Goal: Task Accomplishment & Management: Manage account settings

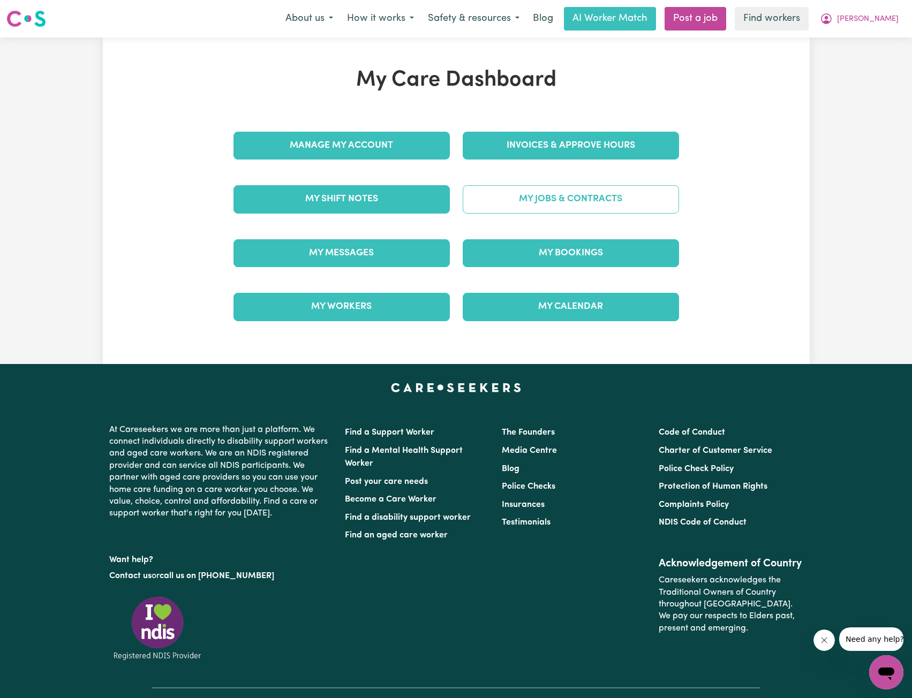
click at [534, 198] on link "My Jobs & Contracts" at bounding box center [571, 199] width 216 height 28
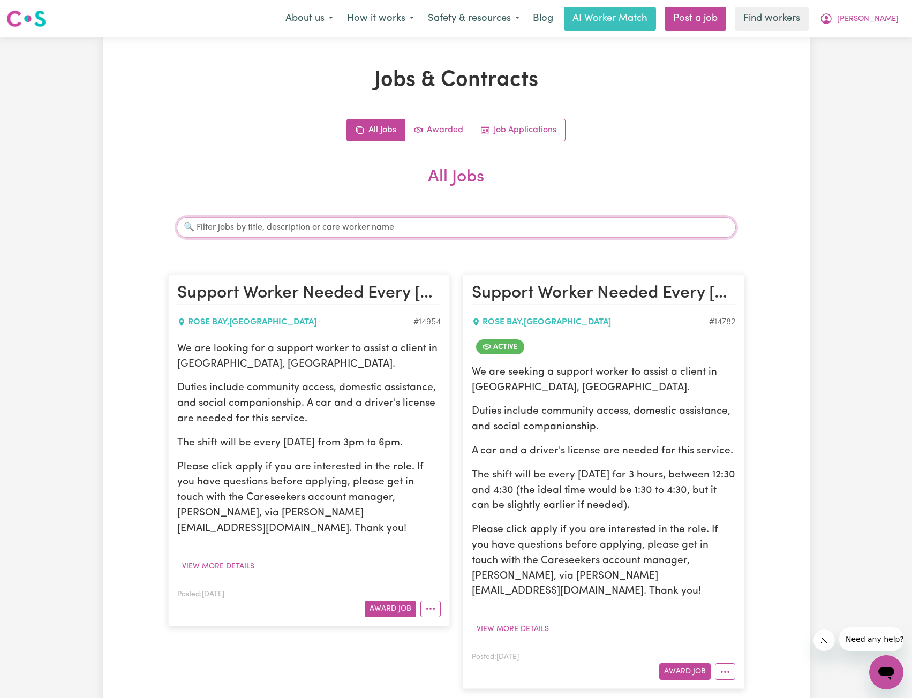
click at [418, 237] on input "Search jobs" at bounding box center [456, 227] width 559 height 20
click at [416, 229] on input "Search jobs" at bounding box center [456, 227] width 559 height 20
type input "[PERSON_NAME]"
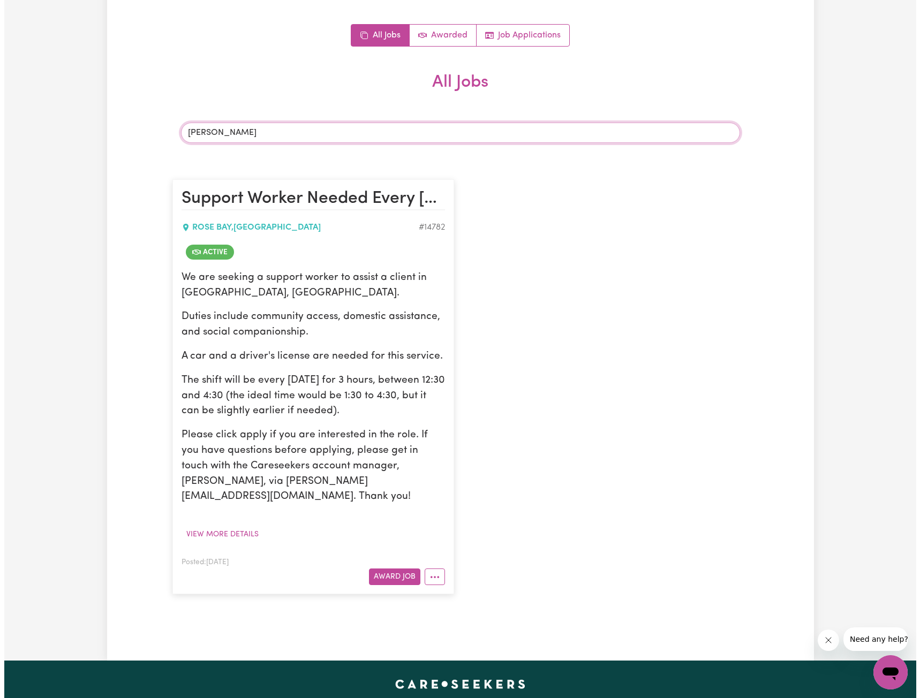
scroll to position [107, 0]
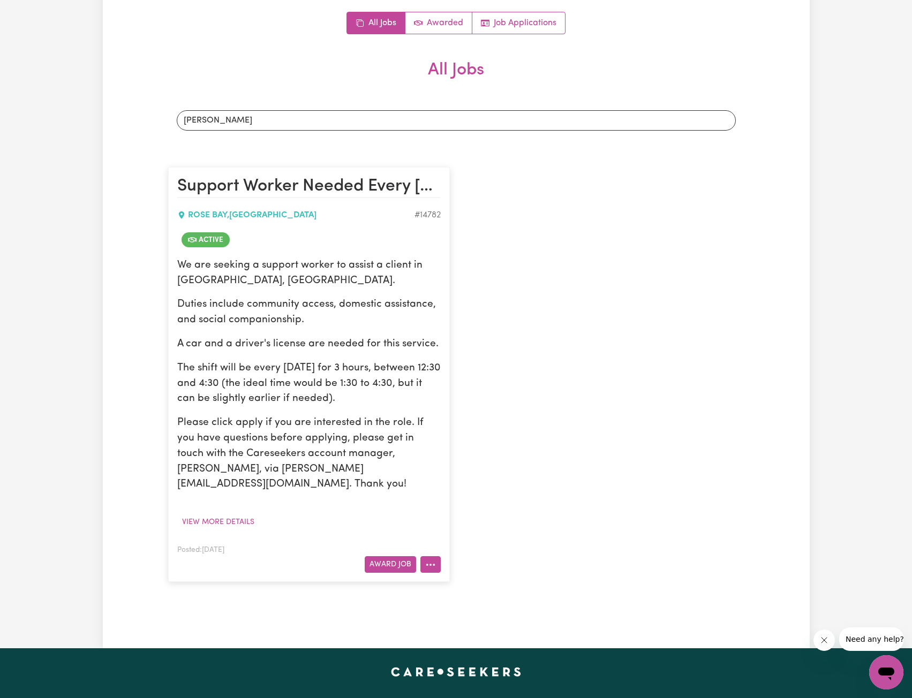
click at [438, 556] on button "More options" at bounding box center [430, 564] width 20 height 17
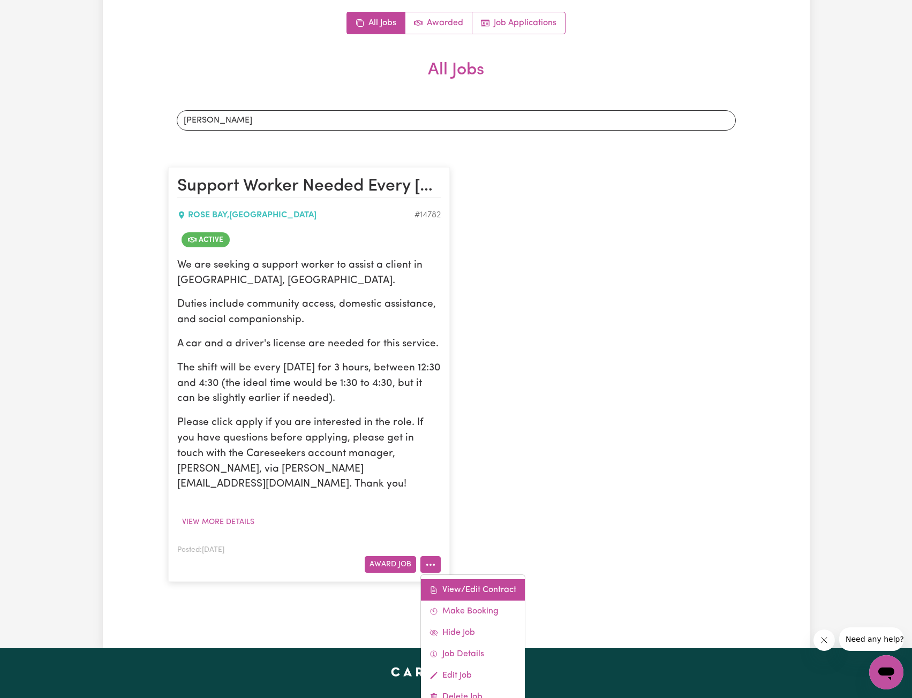
click at [457, 580] on link "View/Edit Contract" at bounding box center [473, 590] width 104 height 21
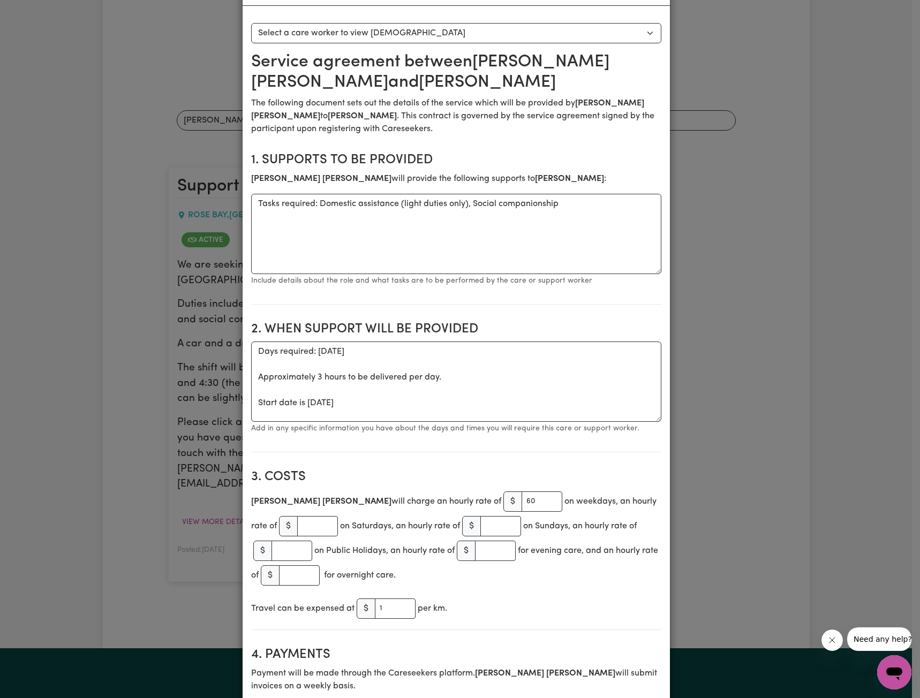
scroll to position [54, 0]
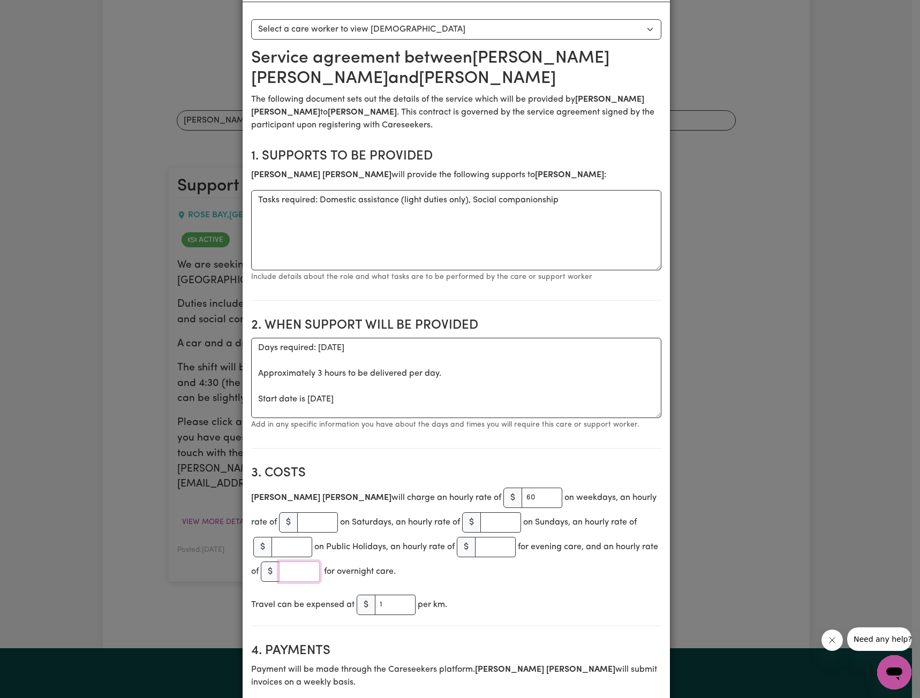
drag, startPoint x: 298, startPoint y: 577, endPoint x: 319, endPoint y: 567, distance: 22.8
click at [298, 577] on input "number" at bounding box center [299, 572] width 41 height 20
click at [285, 552] on input "number" at bounding box center [292, 547] width 41 height 20
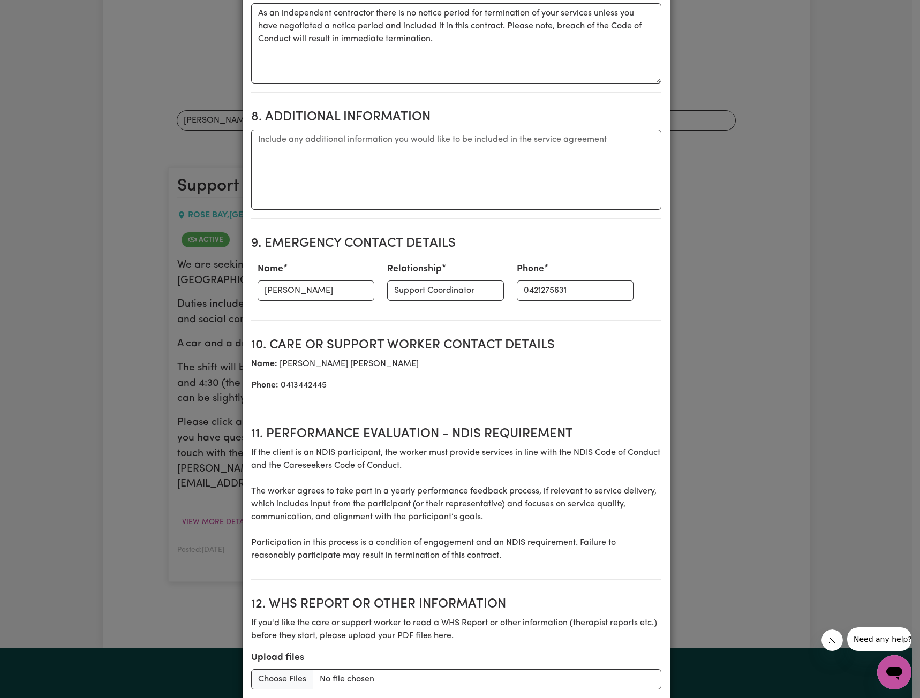
scroll to position [1190, 0]
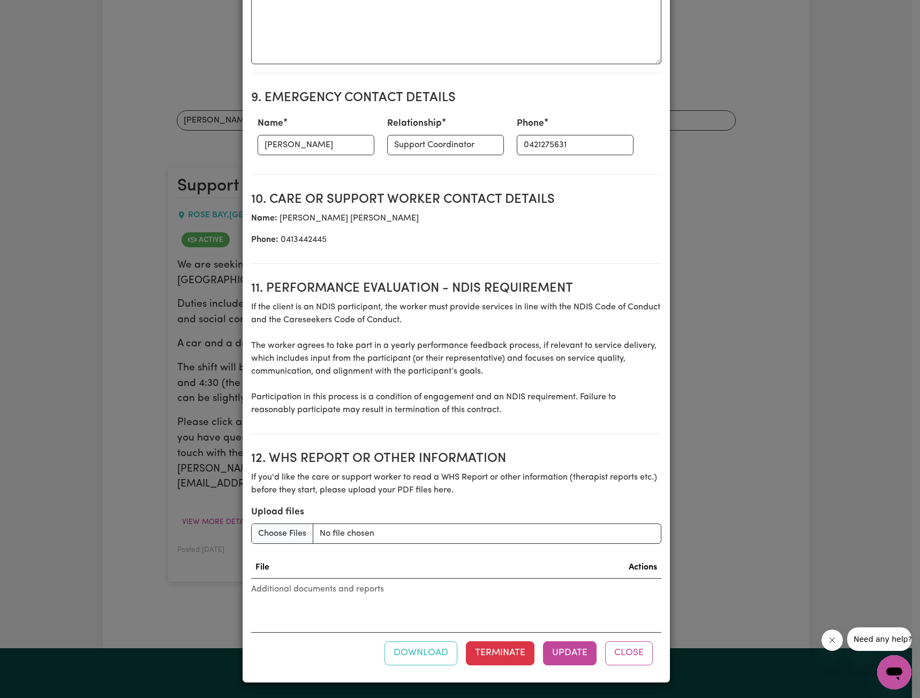
type input "120"
click at [565, 640] on div "Download Terminate Update Close" at bounding box center [456, 653] width 410 height 41
click at [586, 646] on button "Update" at bounding box center [570, 654] width 54 height 24
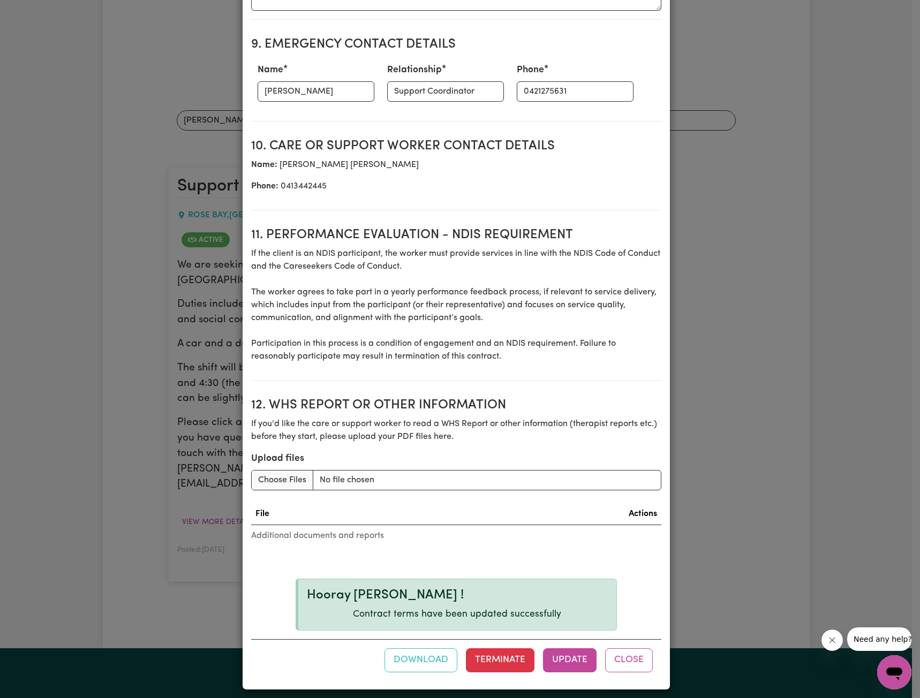
scroll to position [1251, 0]
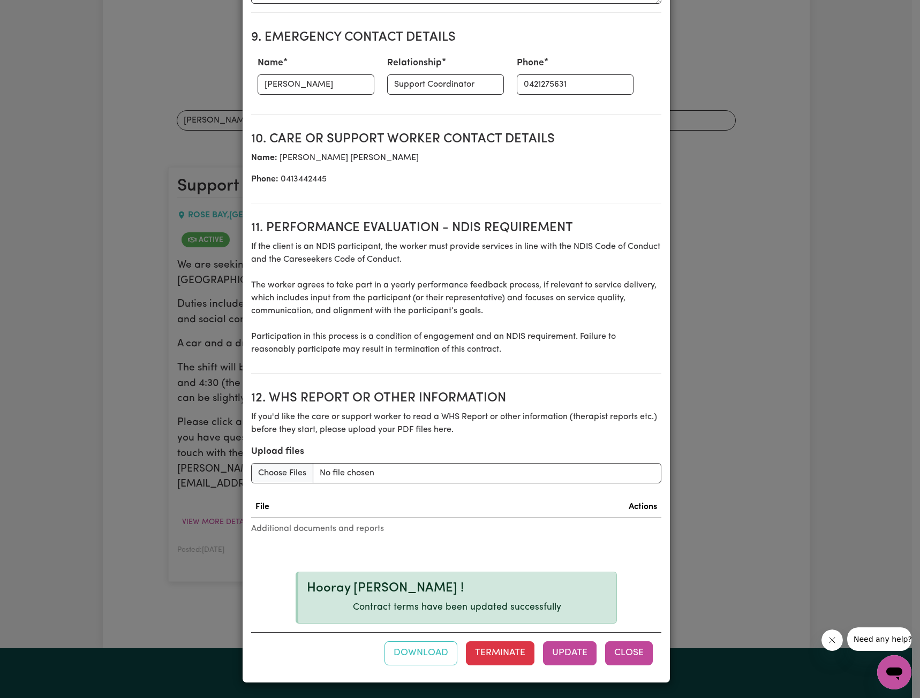
click at [612, 656] on button "Close" at bounding box center [629, 654] width 48 height 24
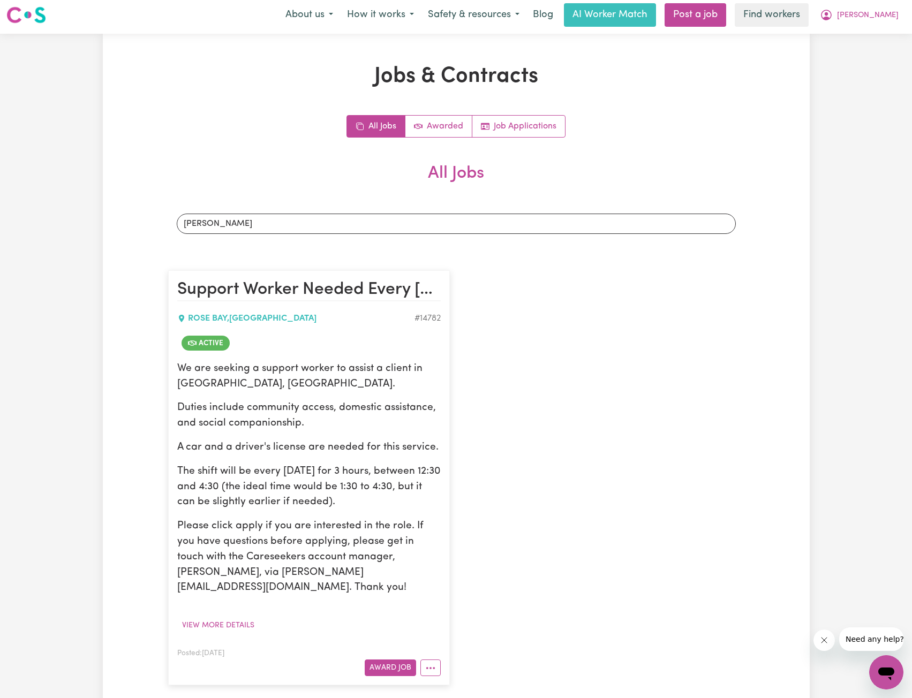
scroll to position [0, 0]
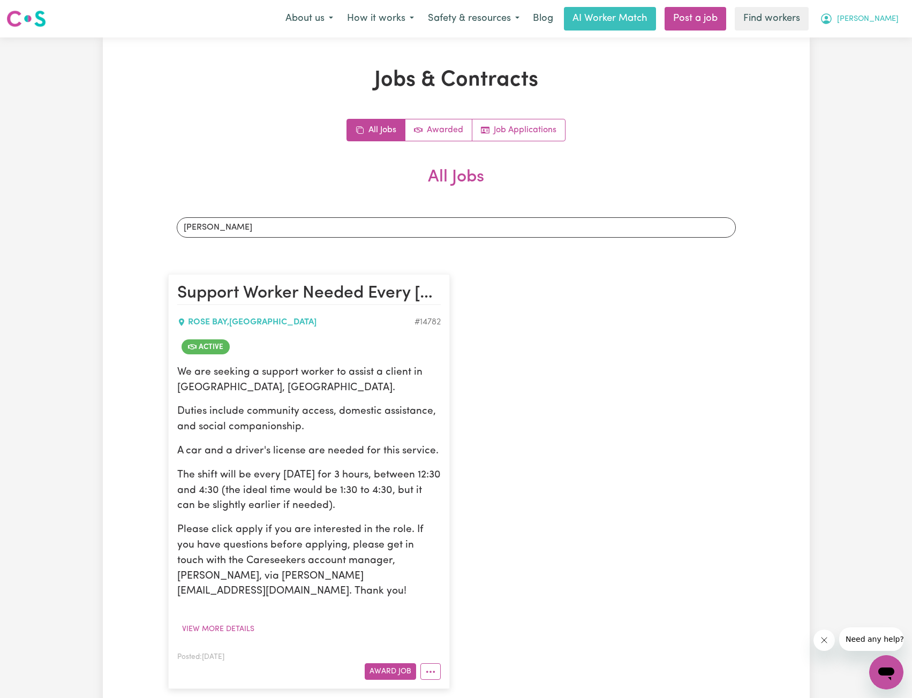
click at [872, 19] on span "[PERSON_NAME]" at bounding box center [868, 19] width 62 height 12
click at [866, 61] on link "Logout" at bounding box center [863, 61] width 85 height 20
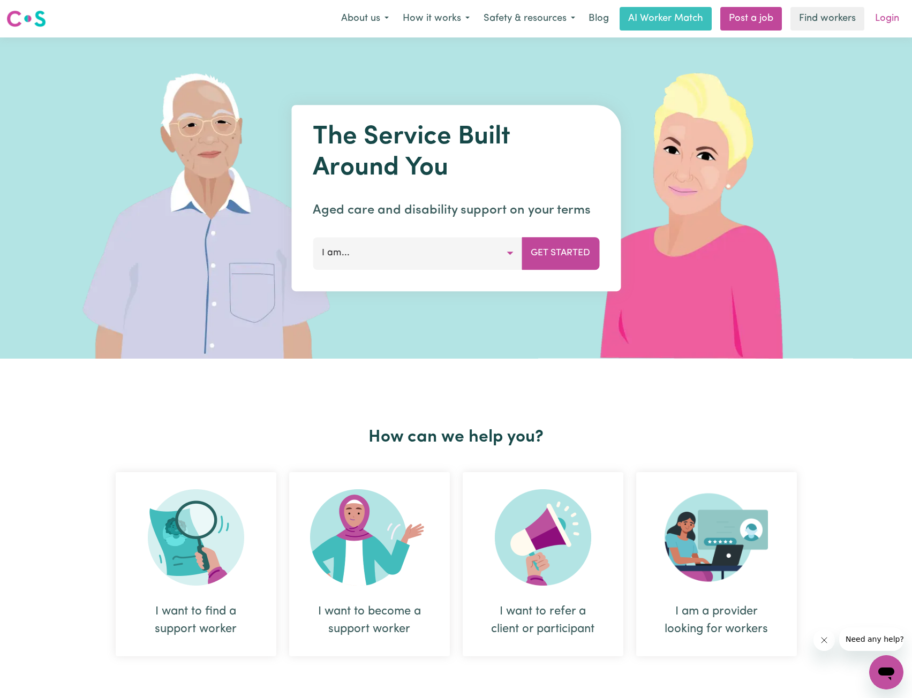
click at [888, 20] on link "Login" at bounding box center [887, 19] width 37 height 24
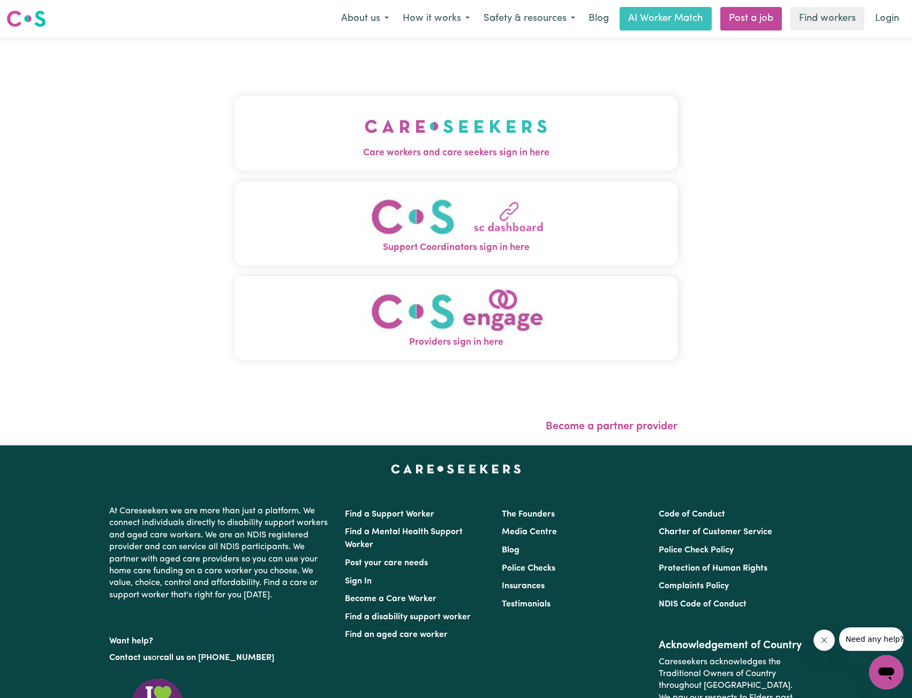
click at [433, 123] on button "Care workers and care seekers sign in here" at bounding box center [456, 133] width 443 height 75
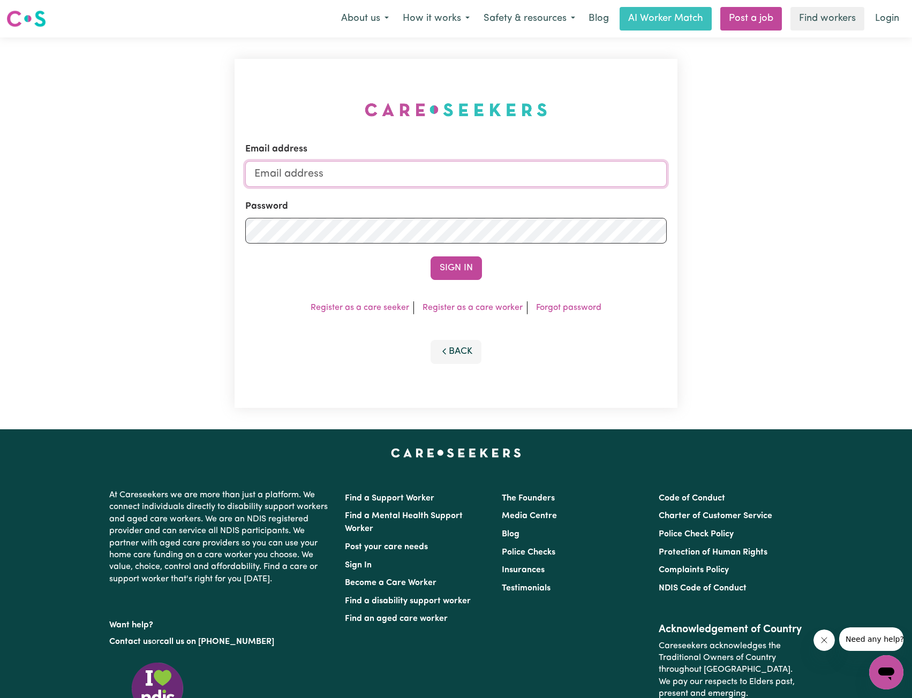
click at [441, 171] on input "Email address" at bounding box center [456, 174] width 422 height 26
click at [304, 171] on input "[EMAIL_ADDRESS][PERSON_NAME][DOMAIN_NAME]" at bounding box center [456, 174] width 422 height 26
drag, startPoint x: 310, startPoint y: 178, endPoint x: 513, endPoint y: 201, distance: 204.8
click at [524, 189] on form "Email address [EMAIL_ADDRESS][PERSON_NAME][DOMAIN_NAME] Password Sign In" at bounding box center [456, 211] width 422 height 138
type input "[EMAIL_ADDRESS][DOMAIN_NAME]"
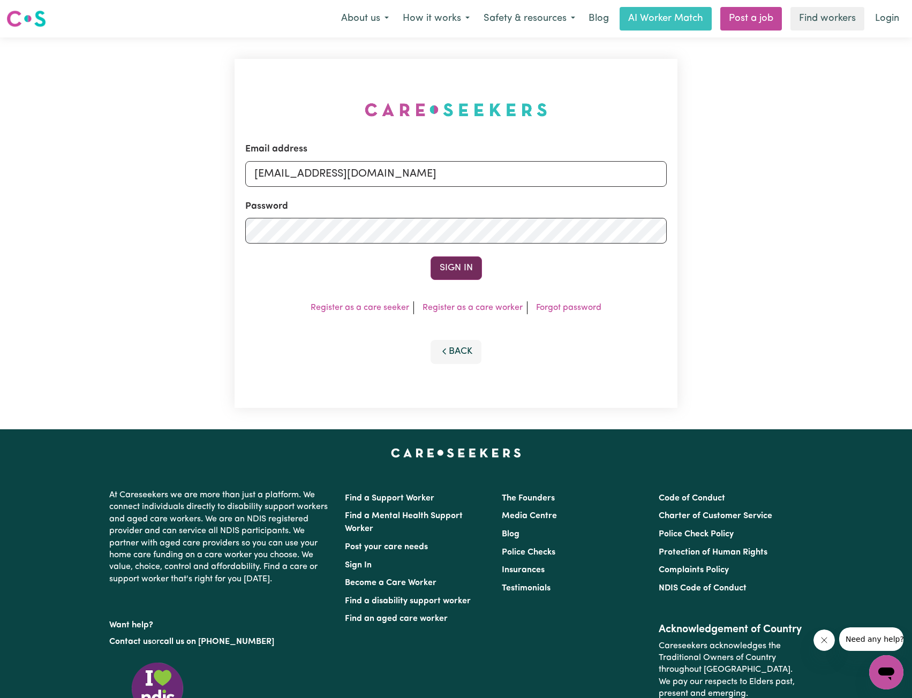
click at [446, 269] on button "Sign In" at bounding box center [456, 269] width 51 height 24
